Goal: Task Accomplishment & Management: Manage account settings

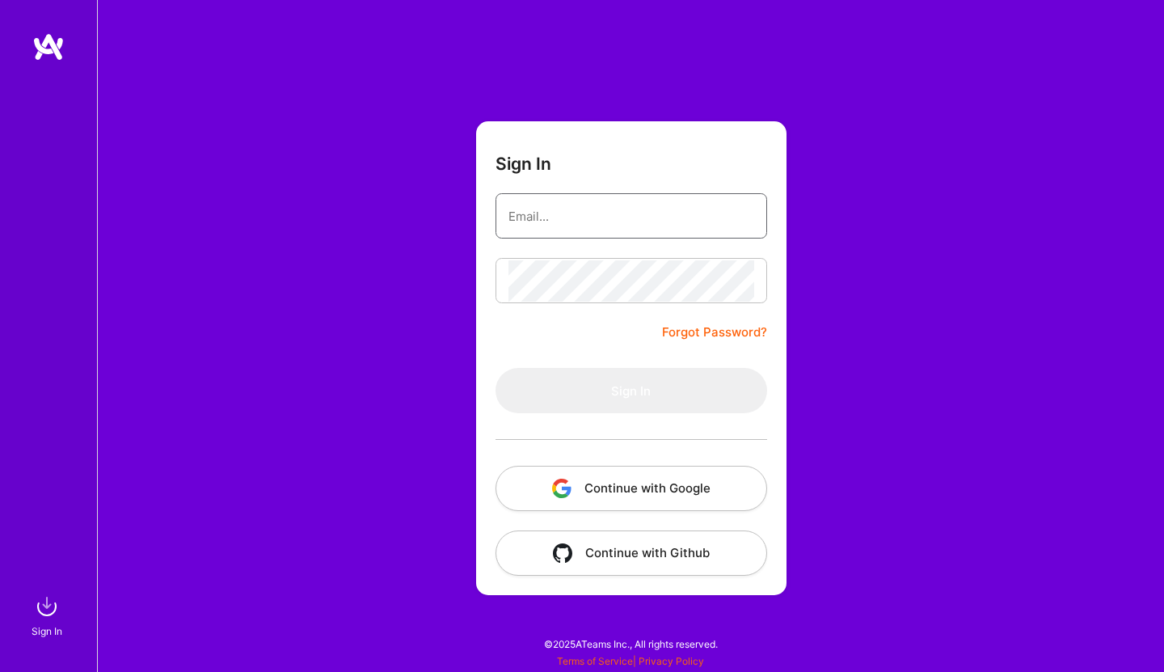
type input "[EMAIL_ADDRESS][DOMAIN_NAME]"
click at [631, 391] on button "Sign In" at bounding box center [632, 390] width 272 height 45
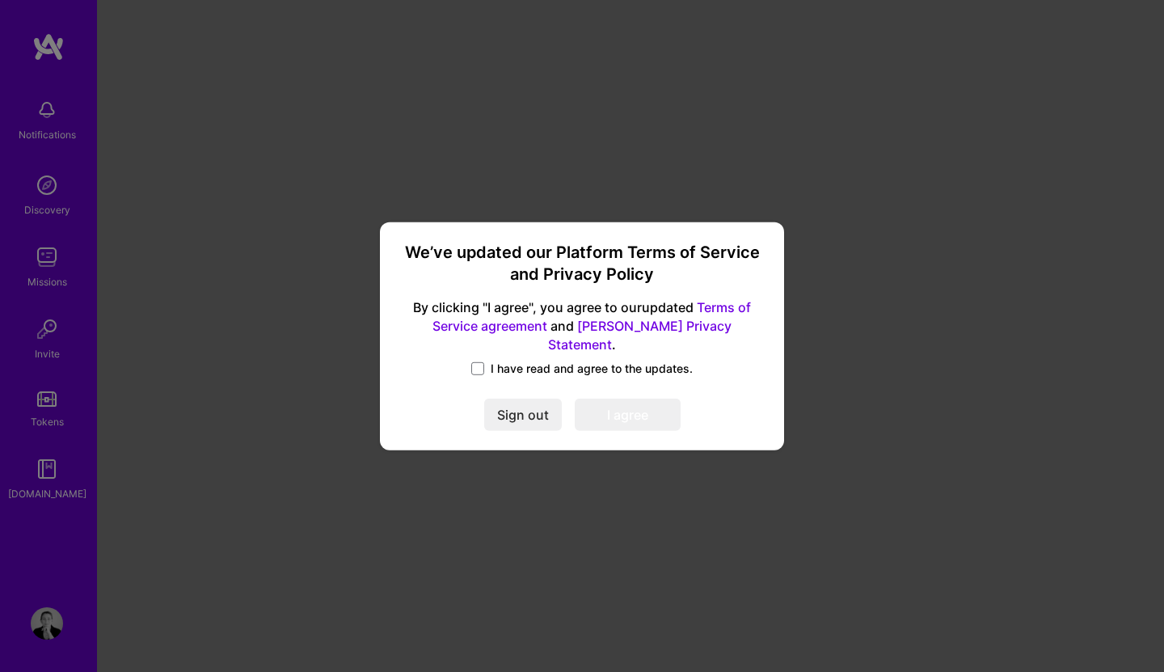
click at [566, 361] on span "I have read and agree to the updates." at bounding box center [592, 369] width 202 height 16
click at [0, 0] on input "I have read and agree to the updates." at bounding box center [0, 0] width 0 height 0
click at [629, 415] on button "I agree" at bounding box center [628, 415] width 106 height 32
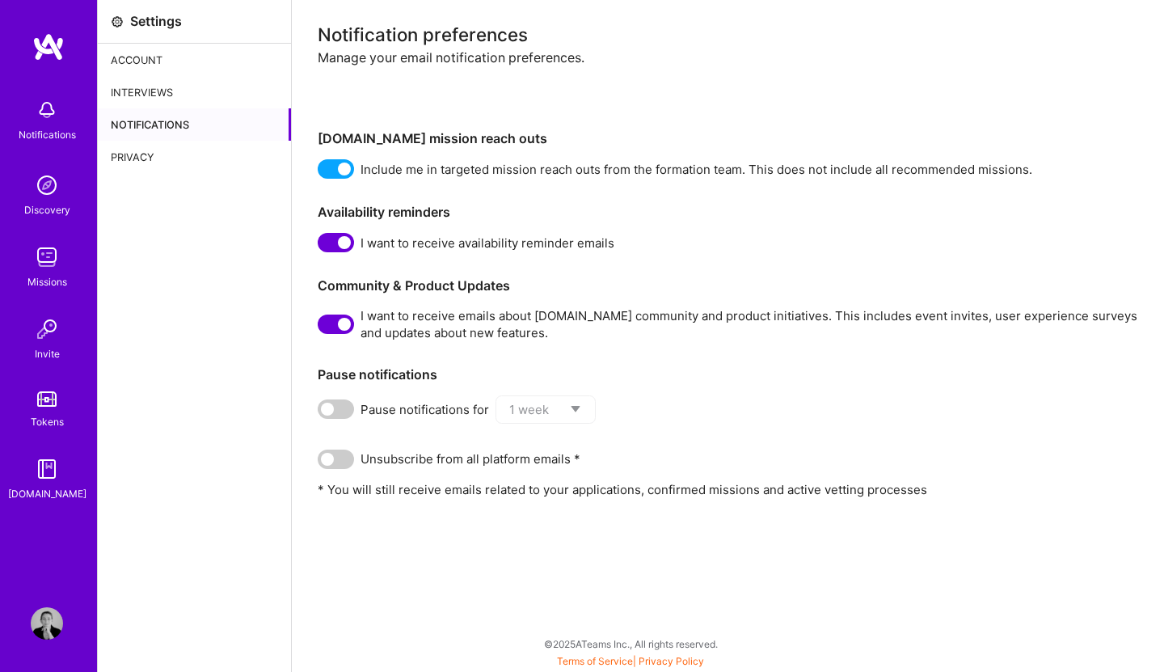
click at [49, 629] on img at bounding box center [47, 623] width 32 height 32
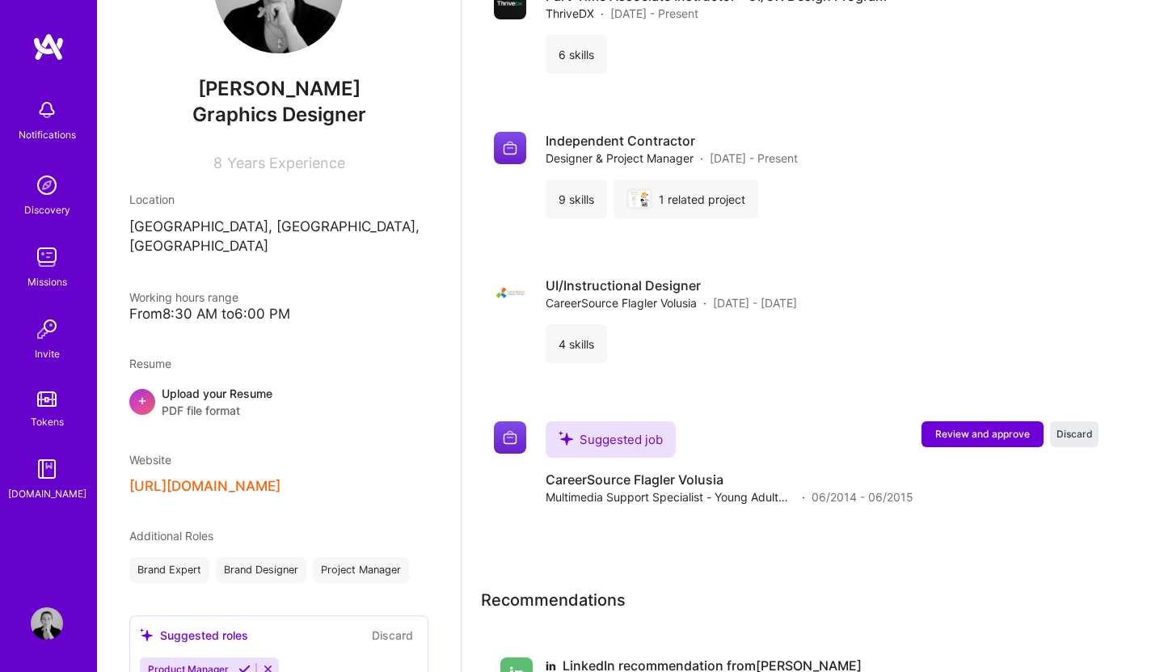
scroll to position [1396, 0]
click at [144, 391] on span "+" at bounding box center [142, 399] width 10 height 17
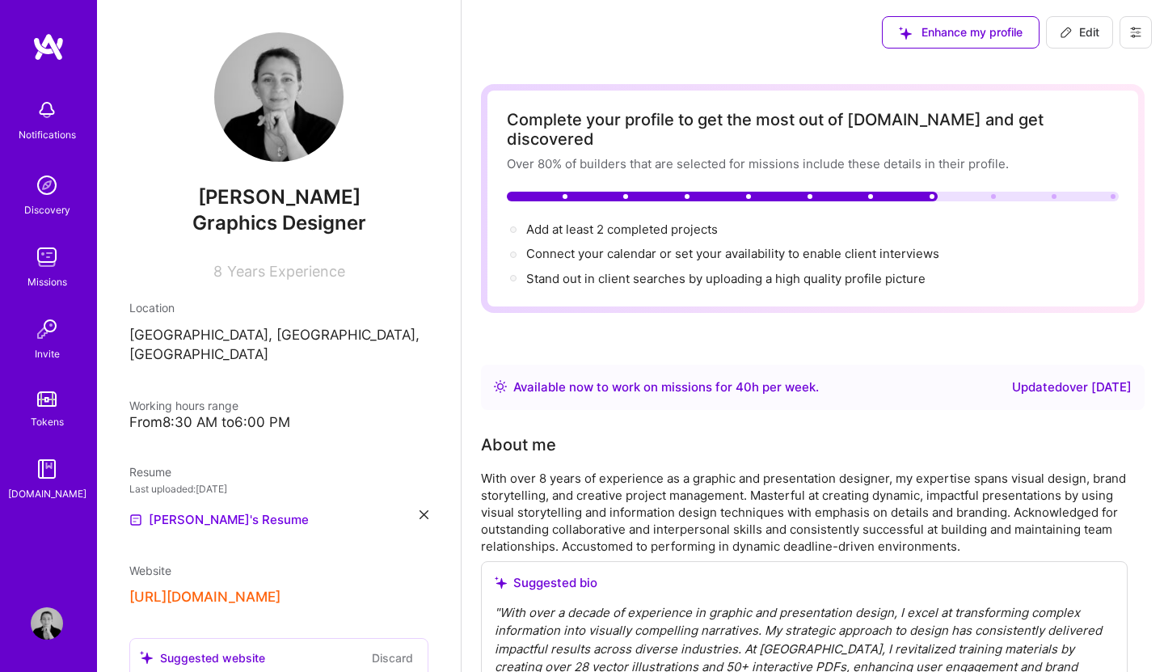
scroll to position [0, 0]
